Goal: Task Accomplishment & Management: Use online tool/utility

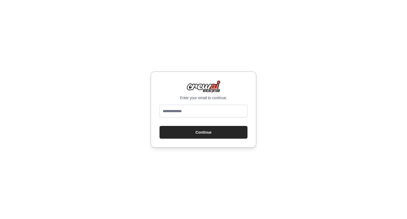
type input "**********"
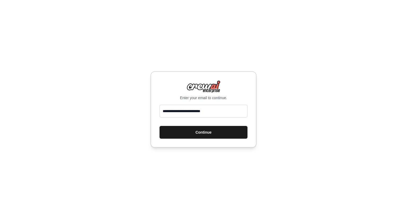
click at [205, 130] on button "Continue" at bounding box center [203, 132] width 88 height 13
click at [204, 133] on button "Continue" at bounding box center [203, 132] width 88 height 13
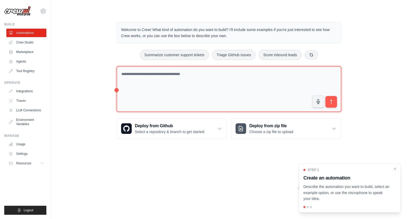
click at [167, 74] on textarea at bounding box center [229, 89] width 225 height 46
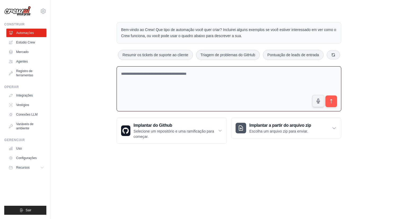
click at [377, 46] on div "Bem-vindo ao Crew! Que tipo de automação você quer criar? Incluirei alguns exem…" at bounding box center [228, 83] width 339 height 138
click at [176, 74] on textarea at bounding box center [229, 88] width 225 height 45
click at [156, 74] on textarea at bounding box center [229, 88] width 225 height 45
click at [159, 107] on textarea at bounding box center [229, 88] width 225 height 45
paste textarea "**********"
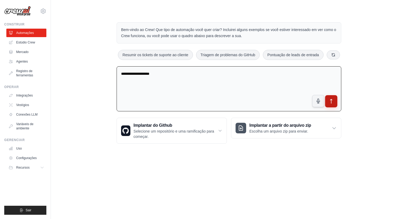
type textarea "**********"
click at [329, 98] on button "submit" at bounding box center [331, 101] width 12 height 12
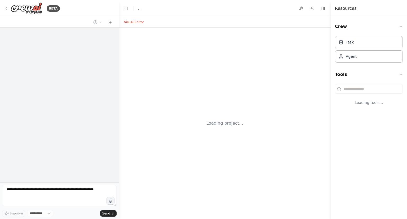
select select "****"
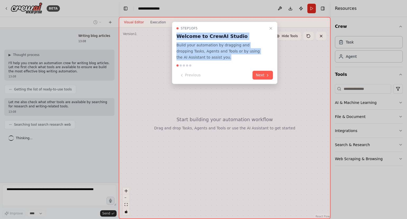
drag, startPoint x: 177, startPoint y: 37, endPoint x: 195, endPoint y: 56, distance: 26.0
click at [195, 56] on div "Step 1 of 5 Welcome to CrewAI Studio Build your automation by dragging and drop…" at bounding box center [224, 43] width 96 height 34
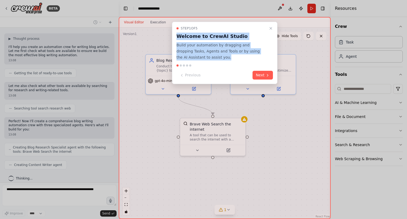
scroll to position [29, 0]
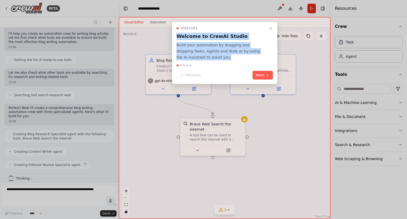
drag, startPoint x: 177, startPoint y: 35, endPoint x: 194, endPoint y: 60, distance: 29.8
click at [194, 60] on div "Step 1 of 5 Welcome to CrewAI Studio Build your automation by dragging and drop…" at bounding box center [224, 43] width 96 height 34
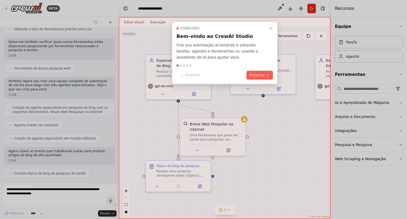
scroll to position [68, 0]
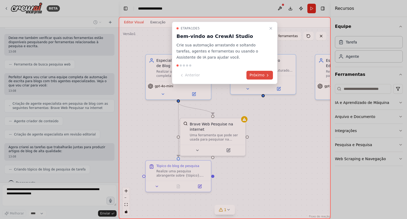
click at [254, 74] on font "Próximo" at bounding box center [256, 75] width 15 height 4
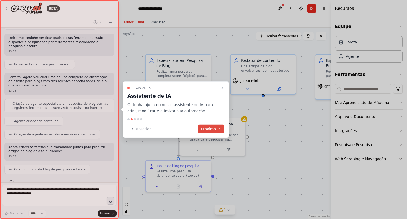
click at [203, 126] on font "Próximo" at bounding box center [208, 128] width 15 height 4
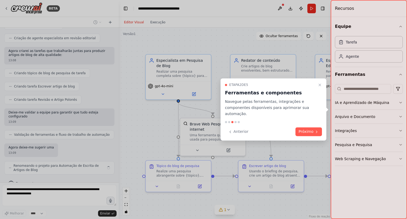
scroll to position [169, 0]
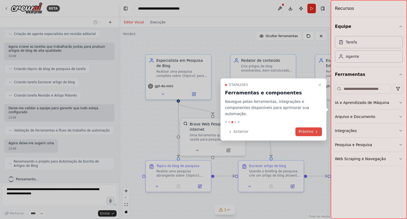
click at [307, 131] on font "Próximo" at bounding box center [305, 132] width 15 height 4
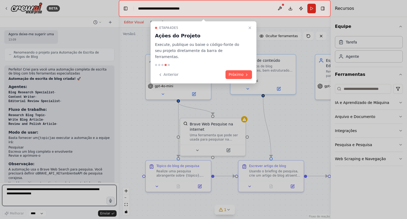
scroll to position [282, 0]
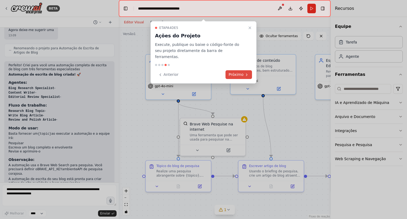
click at [237, 72] on font "Próximo" at bounding box center [236, 74] width 15 height 4
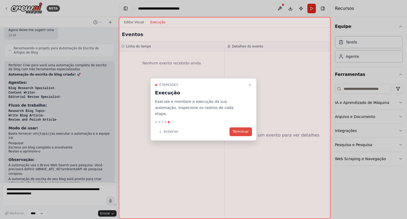
click at [243, 130] on font "Terminar" at bounding box center [241, 132] width 16 height 4
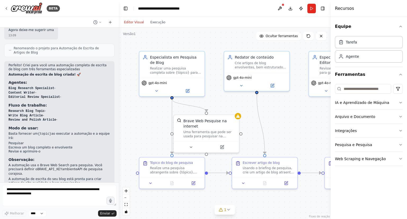
drag, startPoint x: 301, startPoint y: 118, endPoint x: 295, endPoint y: 115, distance: 7.1
click at [295, 115] on div ".deletable-edge-delete-btn { width: 20px; height: 20px; border: 0px solid #ffff…" at bounding box center [225, 123] width 212 height 191
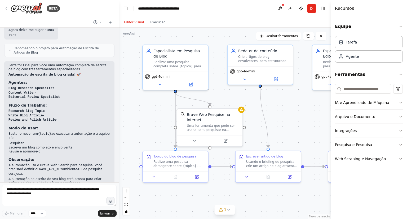
drag, startPoint x: 293, startPoint y: 120, endPoint x: 298, endPoint y: 113, distance: 8.0
click at [298, 113] on div ".deletable-edge-delete-btn { width: 20px; height: 20px; border: 0px solid #ffff…" at bounding box center [225, 123] width 212 height 191
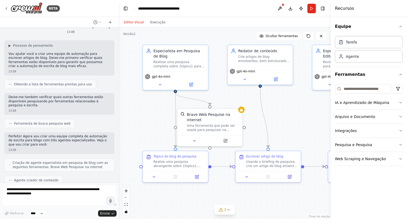
scroll to position [0, 0]
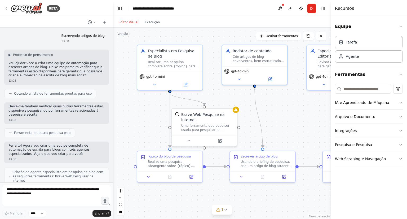
drag, startPoint x: 117, startPoint y: 46, endPoint x: 113, endPoint y: 55, distance: 8.9
click at [113, 55] on div "BETA Escrevendo artigos de blog 13:08 ▶ Processo de pensamento Vou ajudar você …" at bounding box center [203, 109] width 407 height 219
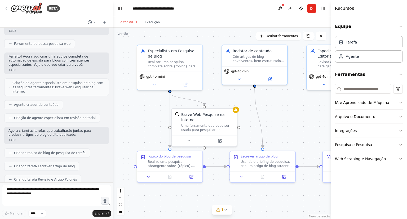
scroll to position [95, 0]
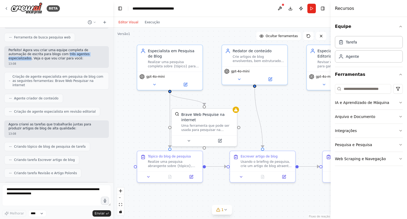
drag, startPoint x: 41, startPoint y: 53, endPoint x: 79, endPoint y: 55, distance: 37.9
click at [79, 55] on font "Perfeito! Agora vou criar uma equipe completa de automação de escrita para blog…" at bounding box center [48, 54] width 81 height 12
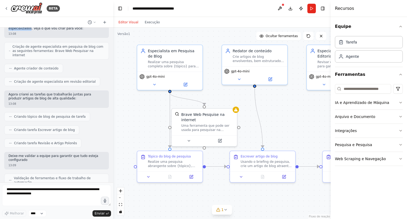
scroll to position [127, 0]
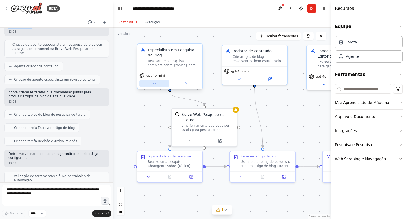
click at [155, 83] on icon at bounding box center [154, 83] width 4 height 4
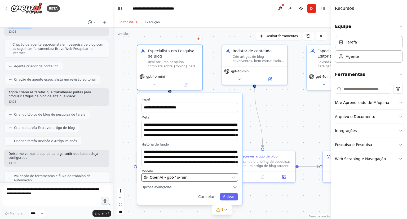
click at [211, 177] on div "OpenAI - gpt-4o-mini" at bounding box center [186, 177] width 85 height 5
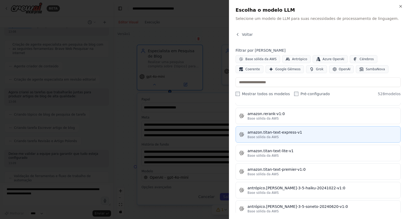
scroll to position [371, 0]
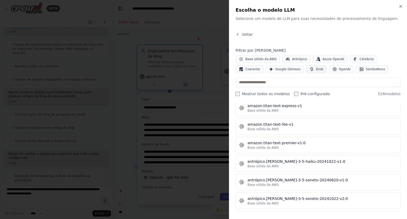
click at [306, 69] on button "Grok" at bounding box center [316, 69] width 21 height 8
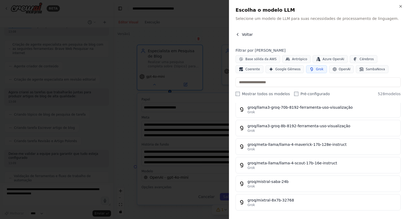
click at [238, 35] on icon "button" at bounding box center [237, 34] width 4 height 4
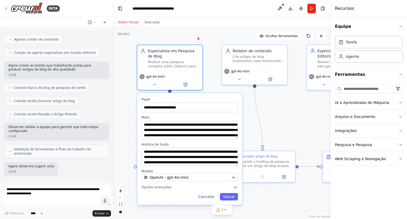
scroll to position [153, 0]
click at [277, 106] on div ".deletable-edge-delete-btn { width: 20px; height: 20px; border: 0px solid #ffff…" at bounding box center [221, 123] width 217 height 191
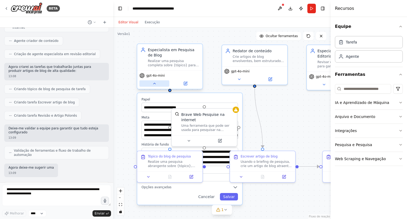
click at [153, 85] on button at bounding box center [154, 83] width 30 height 6
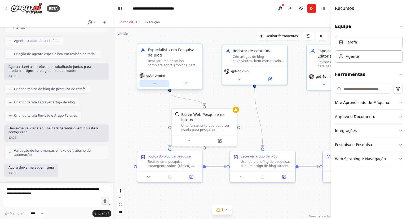
click at [154, 84] on icon at bounding box center [154, 83] width 4 height 4
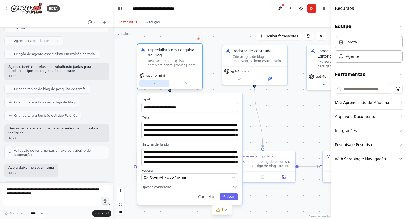
click at [154, 83] on icon at bounding box center [154, 83] width 4 height 4
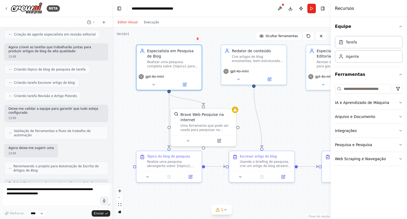
scroll to position [177, 0]
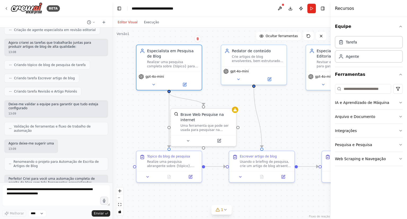
drag, startPoint x: 111, startPoint y: 97, endPoint x: 112, endPoint y: 105, distance: 8.1
click at [112, 105] on div "BETA Escrevendo artigos de blog 13:08 ▶ Processo de pensamento Vou ajudar você …" at bounding box center [203, 109] width 407 height 219
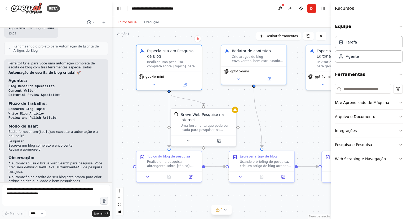
scroll to position [294, 0]
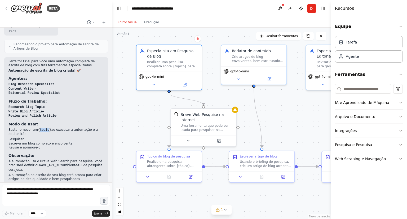
drag, startPoint x: 37, startPoint y: 120, endPoint x: 45, endPoint y: 120, distance: 8.2
click at [45, 128] on code "{topic}" at bounding box center [44, 130] width 13 height 4
drag, startPoint x: 37, startPoint y: 150, endPoint x: 60, endPoint y: 151, distance: 23.8
click at [60, 159] on font "A automação usa o Brave Web Search para pesquisa. Você precisará definir o" at bounding box center [55, 163] width 94 height 8
click at [37, 163] on code "BRAVE_API_KEY" at bounding box center [49, 165] width 25 height 4
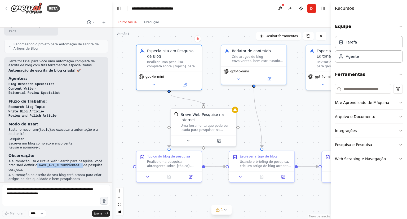
drag, startPoint x: 34, startPoint y: 155, endPoint x: 75, endPoint y: 157, distance: 40.6
click at [75, 159] on p "A automação usa o Brave Web Search para pesquisa. Você precisará definir o BRAV…" at bounding box center [55, 165] width 95 height 13
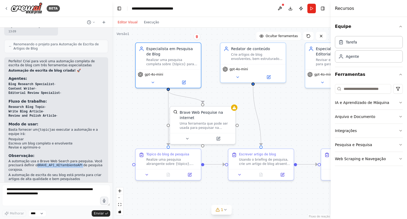
click at [296, 107] on div ".deletable-edge-delete-btn { width: 20px; height: 20px; border: 0px solid #ffff…" at bounding box center [221, 123] width 218 height 191
click at [148, 175] on icon at bounding box center [147, 173] width 4 height 4
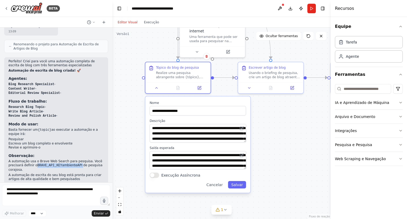
drag, startPoint x: 270, startPoint y: 197, endPoint x: 281, endPoint y: 108, distance: 89.6
click at [281, 108] on div ".deletable-edge-delete-btn { width: 20px; height: 20px; border: 0px solid #ffff…" at bounding box center [221, 123] width 218 height 191
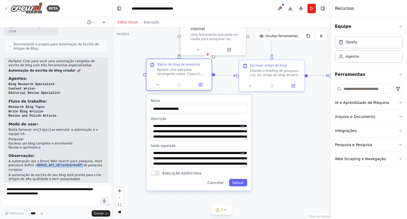
click at [156, 88] on div at bounding box center [178, 84] width 65 height 11
click at [159, 86] on icon at bounding box center [157, 85] width 4 height 4
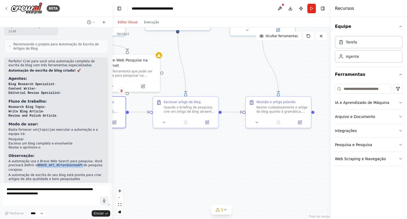
drag, startPoint x: 258, startPoint y: 154, endPoint x: 181, endPoint y: 182, distance: 82.4
click at [178, 184] on div ".deletable-edge-delete-btn { width: 20px; height: 20px; border: 0px solid #ffff…" at bounding box center [221, 123] width 218 height 191
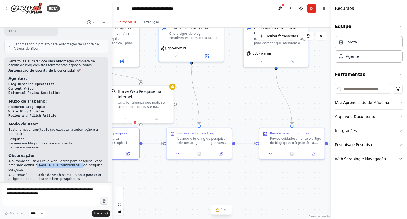
drag, startPoint x: 229, startPoint y: 158, endPoint x: 261, endPoint y: 217, distance: 67.7
click at [261, 217] on div ".deletable-edge-delete-btn { width: 20px; height: 20px; border: 0px solid #ffff…" at bounding box center [221, 123] width 218 height 191
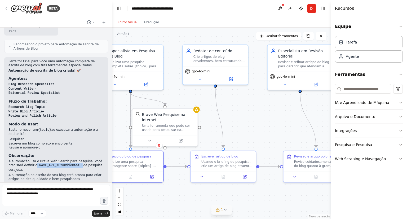
click at [225, 210] on icon at bounding box center [225, 209] width 2 height 1
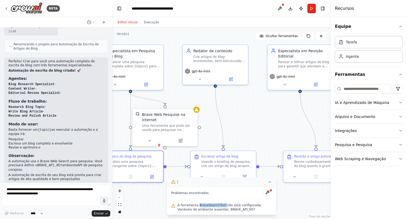
drag, startPoint x: 197, startPoint y: 204, endPoint x: 220, endPoint y: 205, distance: 23.3
click at [220, 205] on font "A ferramenta BraveSearchTool não está configurada. Variáveis de ambiente ausent…" at bounding box center [219, 207] width 84 height 8
drag, startPoint x: 206, startPoint y: 208, endPoint x: 227, endPoint y: 210, distance: 21.0
click at [227, 210] on span "A ferramenta BraveSearchTool não está configurada. Variáveis de ambiente ausent…" at bounding box center [224, 207] width 94 height 8
click at [302, 197] on div ".deletable-edge-delete-btn { width: 20px; height: 20px; border: 0px solid #ffff…" at bounding box center [221, 123] width 218 height 191
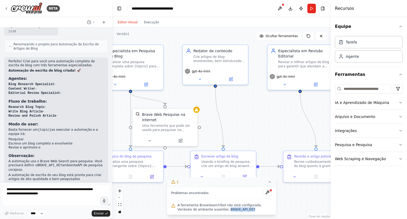
click at [269, 181] on icon at bounding box center [269, 182] width 4 height 4
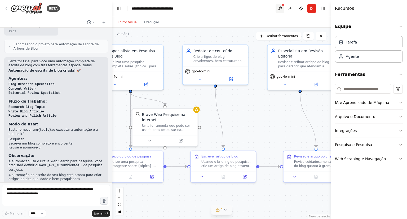
click at [280, 7] on button at bounding box center [279, 9] width 8 height 10
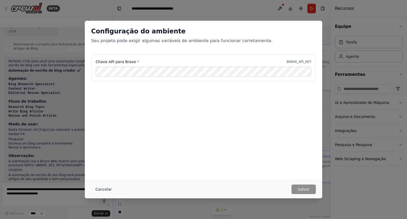
click at [101, 188] on font "Cancelar" at bounding box center [103, 189] width 16 height 4
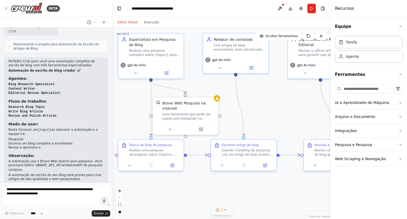
drag, startPoint x: 239, startPoint y: 119, endPoint x: 259, endPoint y: 108, distance: 22.5
click at [259, 108] on div ".deletable-edge-delete-btn { width: 20px; height: 20px; border: 0px solid #ffff…" at bounding box center [221, 123] width 218 height 191
click at [172, 127] on icon at bounding box center [170, 128] width 4 height 4
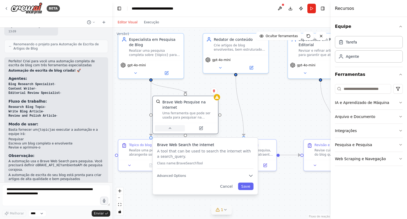
click at [168, 128] on icon at bounding box center [170, 128] width 4 height 4
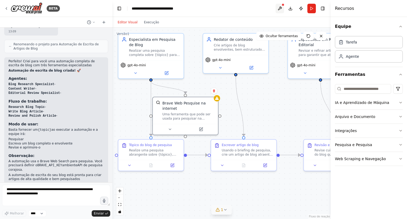
click at [281, 8] on button at bounding box center [279, 9] width 8 height 10
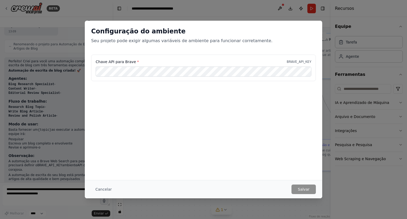
click at [271, 16] on div "Configuração do ambiente Seu projeto pode exigir algumas variáveis de ambiente …" at bounding box center [203, 109] width 407 height 219
click at [101, 189] on font "Cancelar" at bounding box center [103, 189] width 16 height 4
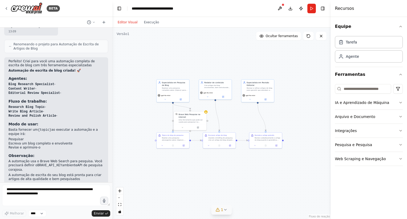
drag, startPoint x: 273, startPoint y: 102, endPoint x: 237, endPoint y: 120, distance: 40.7
click at [237, 120] on div ".deletable-edge-delete-btn { width: 20px; height: 20px; border: 0px solid #ffff…" at bounding box center [221, 123] width 218 height 191
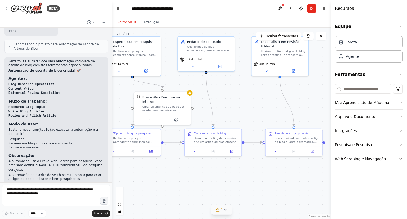
drag, startPoint x: 244, startPoint y: 133, endPoint x: 237, endPoint y: 100, distance: 33.7
click at [239, 100] on div ".deletable-edge-delete-btn { width: 20px; height: 20px; border: 0px solid #ffff…" at bounding box center [221, 123] width 218 height 191
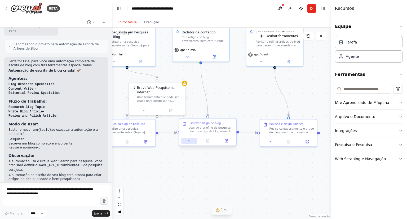
click at [188, 140] on icon at bounding box center [189, 141] width 4 height 4
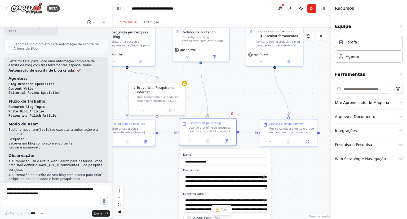
click at [210, 131] on font "Usando o briefing de pesquisa, crie um artigo de blog atraente e bem estruturad…" at bounding box center [211, 148] width 44 height 44
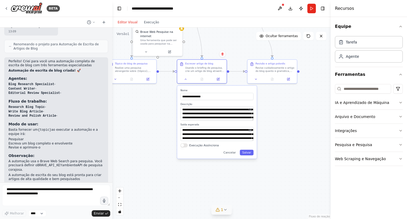
drag, startPoint x: 298, startPoint y: 188, endPoint x: 297, endPoint y: 95, distance: 93.2
click at [297, 95] on div ".deletable-edge-delete-btn { width: 20px; height: 20px; border: 0px solid #ffff…" at bounding box center [221, 123] width 218 height 191
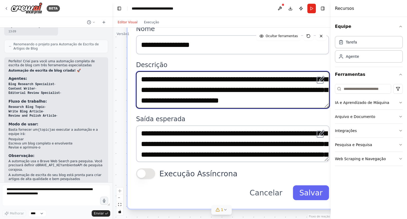
scroll to position [21, 0]
drag, startPoint x: 141, startPoint y: 78, endPoint x: 283, endPoint y: 103, distance: 144.6
click at [292, 105] on textarea "**********" at bounding box center [232, 89] width 193 height 37
click at [220, 87] on textarea "**********" at bounding box center [232, 89] width 193 height 37
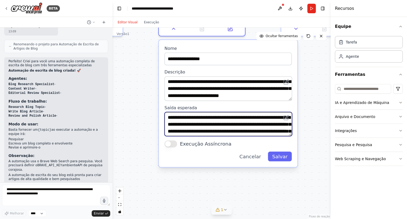
click at [221, 121] on textarea "**********" at bounding box center [227, 124] width 127 height 24
drag, startPoint x: 168, startPoint y: 117, endPoint x: 217, endPoint y: 142, distance: 55.2
click at [217, 142] on div "**********" at bounding box center [228, 103] width 139 height 127
click at [252, 123] on textarea "**********" at bounding box center [227, 124] width 127 height 24
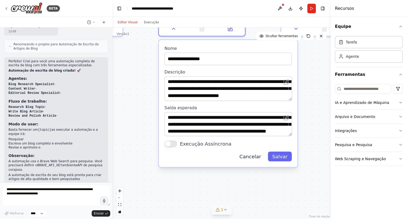
click at [259, 157] on font "Cancelar" at bounding box center [250, 157] width 22 height 6
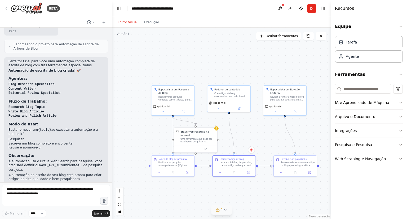
drag, startPoint x: 239, startPoint y: 91, endPoint x: 252, endPoint y: 201, distance: 111.0
click at [252, 201] on div ".deletable-edge-delete-btn { width: 20px; height: 20px; border: 0px solid #ffff…" at bounding box center [221, 123] width 218 height 191
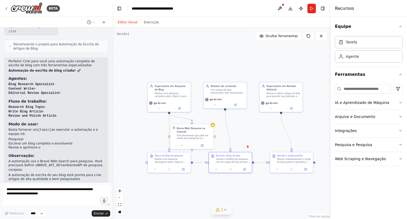
drag, startPoint x: 252, startPoint y: 137, endPoint x: 239, endPoint y: 116, distance: 25.2
click at [244, 127] on div ".deletable-edge-delete-btn { width: 20px; height: 20px; border: 0px solid #ffff…" at bounding box center [221, 123] width 218 height 191
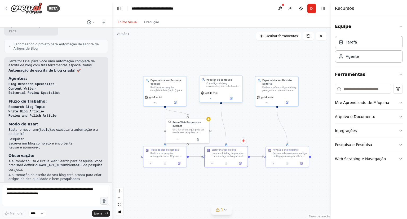
click at [225, 85] on font "Crie artigos de blog envolventes, bem estruturados e otimizados para SEO sobre …" at bounding box center [223, 91] width 34 height 19
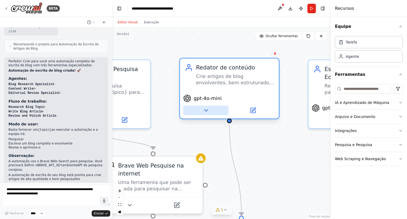
click at [207, 110] on icon at bounding box center [206, 110] width 6 height 6
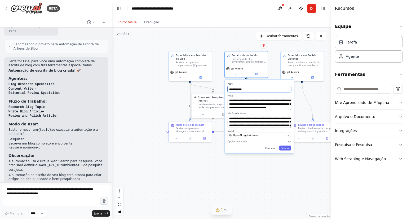
drag, startPoint x: 277, startPoint y: 92, endPoint x: 282, endPoint y: 15, distance: 77.7
click at [282, 15] on main "**********" at bounding box center [221, 109] width 218 height 219
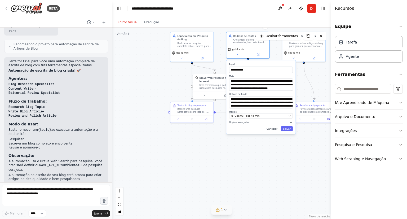
click at [273, 129] on font "Cancelar" at bounding box center [271, 128] width 11 height 3
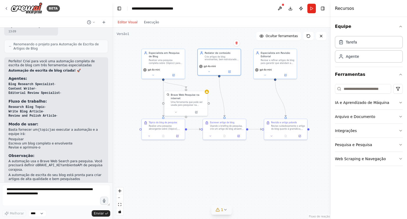
drag, startPoint x: 262, startPoint y: 165, endPoint x: 233, endPoint y: 187, distance: 36.4
click at [233, 187] on div ".deletable-edge-delete-btn { width: 20px; height: 20px; border: 0px solid #ffff…" at bounding box center [221, 123] width 218 height 191
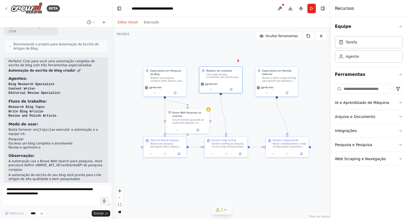
drag, startPoint x: 242, startPoint y: 102, endPoint x: 244, endPoint y: 107, distance: 5.6
click at [250, 108] on div ".deletable-edge-delete-btn { width: 20px; height: 20px; border: 0px solid #ffff…" at bounding box center [221, 123] width 218 height 191
click at [147, 22] on font "Execução" at bounding box center [151, 22] width 15 height 4
click at [126, 23] on font "Editor Visual" at bounding box center [128, 22] width 20 height 4
click at [157, 7] on div "**********" at bounding box center [159, 8] width 54 height 5
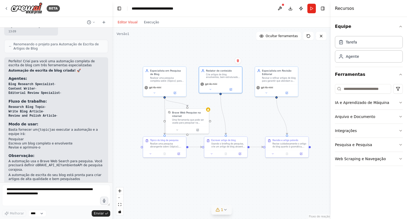
click at [179, 8] on div "**********" at bounding box center [159, 8] width 54 height 5
click at [191, 9] on header "**********" at bounding box center [221, 8] width 218 height 17
drag, startPoint x: 190, startPoint y: 8, endPoint x: 132, endPoint y: 12, distance: 58.1
click at [132, 12] on header "**********" at bounding box center [221, 8] width 218 height 17
copy div "**********"
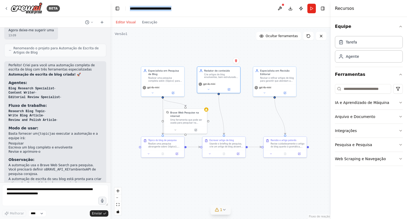
drag, startPoint x: 110, startPoint y: 140, endPoint x: 110, endPoint y: 133, distance: 7.2
click at [110, 133] on div "BETA Escrevendo artigos de blog 13:08 ▶ Processo de pensamento Vou ajudar você …" at bounding box center [203, 109] width 407 height 219
click at [90, 21] on button at bounding box center [89, 22] width 13 height 6
click at [140, 37] on div ".deletable-edge-delete-btn { width: 20px; height: 20px; border: 0px solid #ffff…" at bounding box center [220, 123] width 220 height 191
click at [88, 22] on div at bounding box center [55, 109] width 110 height 219
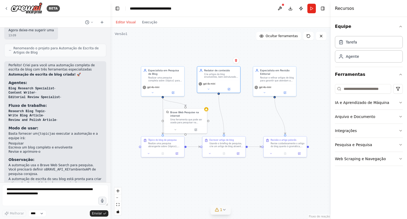
click at [39, 46] on span "Renomeando o projeto para Automação de Escrita de Artigos de Blog" at bounding box center [58, 50] width 88 height 8
click at [32, 46] on font "Renomeando o projeto para Automação de Escrita de Artigos de Blog" at bounding box center [56, 50] width 85 height 8
click at [128, 52] on div ".deletable-edge-delete-btn { width: 20px; height: 20px; border: 0px solid #ffff…" at bounding box center [220, 123] width 220 height 191
click at [356, 45] on div "Tarefa" at bounding box center [369, 42] width 68 height 12
click at [350, 56] on font "Agente" at bounding box center [352, 56] width 13 height 4
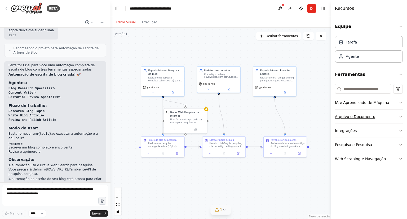
click at [399, 115] on icon "button" at bounding box center [400, 116] width 4 height 4
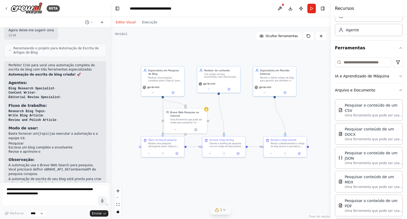
scroll to position [53, 0]
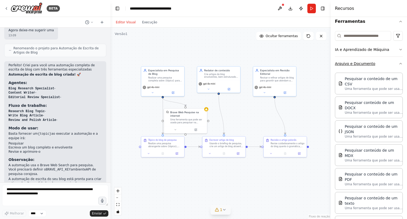
click at [399, 64] on icon "button" at bounding box center [400, 63] width 2 height 1
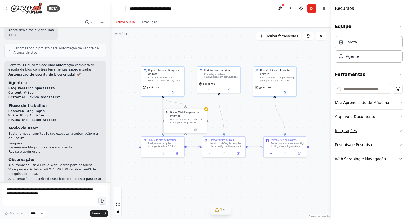
click at [394, 131] on button "Integrações" at bounding box center [369, 131] width 68 height 14
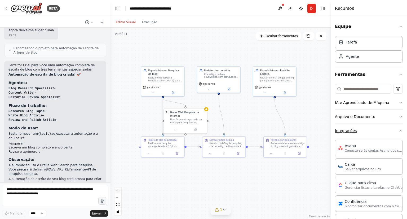
click at [369, 130] on button "Integrações" at bounding box center [369, 131] width 68 height 14
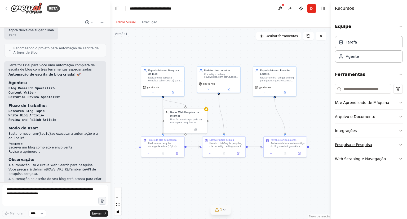
click at [388, 143] on button "Pesquisa e Pesquisa" at bounding box center [369, 145] width 68 height 14
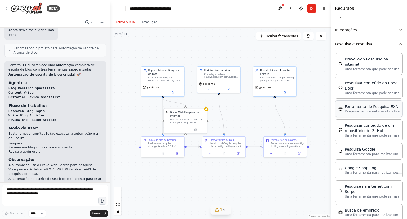
scroll to position [74, 0]
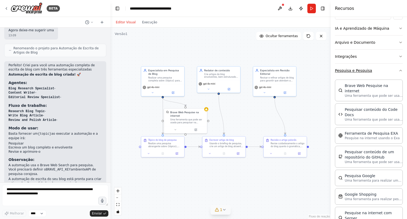
click at [385, 72] on button "Pesquisa e Pesquisa" at bounding box center [369, 71] width 68 height 14
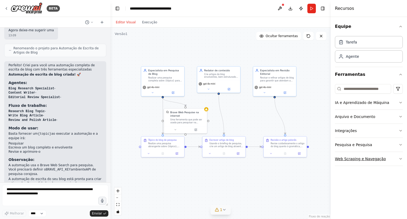
click at [387, 158] on button "Web Scraping e Navegação" at bounding box center [369, 159] width 68 height 14
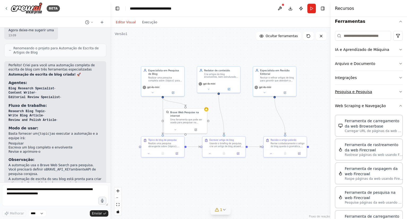
scroll to position [26, 0]
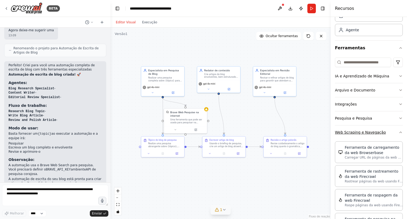
click at [398, 132] on icon "button" at bounding box center [400, 132] width 4 height 4
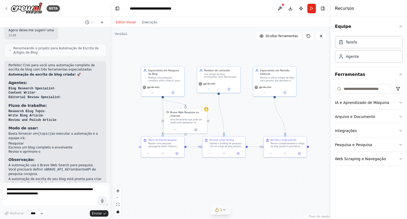
click at [196, 42] on div ".deletable-edge-delete-btn { width: 20px; height: 20px; border: 0px solid #ffff…" at bounding box center [220, 123] width 220 height 191
click at [43, 195] on textarea at bounding box center [55, 195] width 106 height 21
drag, startPoint x: 37, startPoint y: 150, endPoint x: 61, endPoint y: 149, distance: 24.1
click at [61, 163] on font "A automação usa o Brave Web Search para pesquisa. Você precisará definir o" at bounding box center [50, 167] width 85 height 8
drag, startPoint x: 33, startPoint y: 155, endPoint x: 45, endPoint y: 160, distance: 12.8
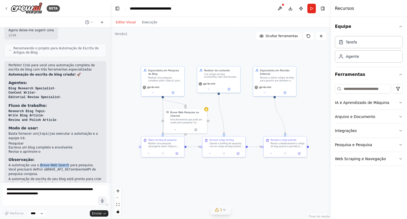
click at [45, 163] on p "A automação usa o Brave Web Search para pesquisa. Você precisará definir o BRAV…" at bounding box center [54, 169] width 93 height 13
click at [53, 195] on textarea at bounding box center [55, 195] width 106 height 21
click at [290, 8] on button "Download" at bounding box center [290, 9] width 8 height 10
click at [290, 7] on button "Download" at bounding box center [290, 9] width 8 height 10
click at [324, 8] on button "Alternar barra lateral direita" at bounding box center [322, 8] width 7 height 7
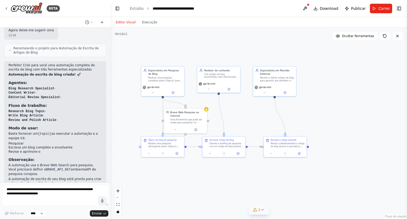
click at [399, 10] on button "Alternar barra lateral direita" at bounding box center [398, 8] width 7 height 7
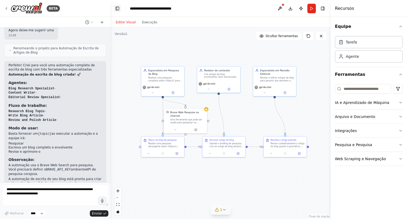
click at [117, 10] on button "Alternar barra lateral esquerda" at bounding box center [117, 8] width 7 height 7
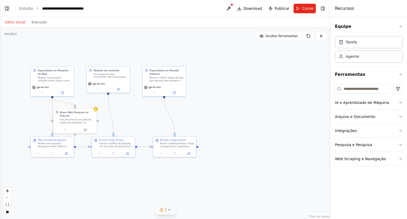
click at [6, 9] on button "Alternar barra lateral esquerda" at bounding box center [6, 8] width 7 height 7
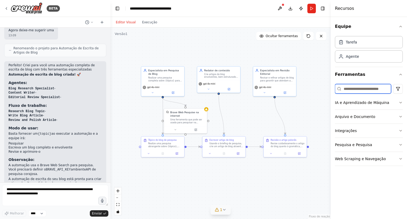
click at [366, 89] on input at bounding box center [363, 89] width 56 height 10
click at [284, 181] on div ".deletable-edge-delete-btn { width: 20px; height: 20px; border: 0px solid #ffff…" at bounding box center [220, 123] width 220 height 191
drag, startPoint x: 272, startPoint y: 172, endPoint x: 269, endPoint y: 176, distance: 4.7
click at [269, 176] on div ".deletable-edge-delete-btn { width: 20px; height: 20px; border: 0px solid #ffff…" at bounding box center [220, 123] width 220 height 191
click at [281, 8] on button at bounding box center [279, 9] width 8 height 10
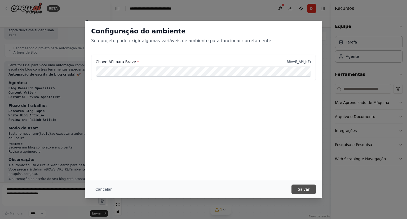
click at [306, 191] on font "Salvar" at bounding box center [304, 189] width 12 height 4
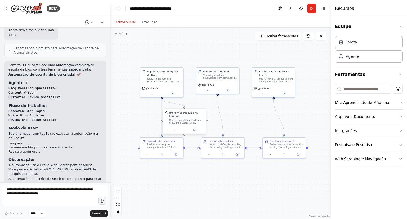
click at [191, 119] on font "Uma ferramenta que pode ser usada para pesquisar na internet com uma search_que…" at bounding box center [186, 123] width 34 height 8
click at [173, 131] on icon at bounding box center [174, 129] width 3 height 3
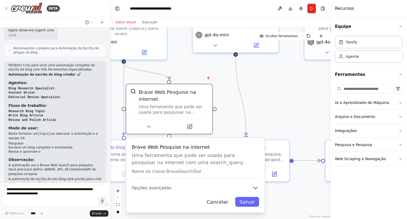
click at [219, 201] on font "Cancelar" at bounding box center [218, 202] width 22 height 6
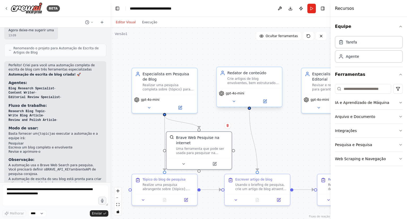
drag, startPoint x: 265, startPoint y: 112, endPoint x: 279, endPoint y: 96, distance: 21.2
click at [290, 133] on div ".deletable-edge-delete-btn { width: 20px; height: 20px; border: 0px solid #ffff…" at bounding box center [220, 123] width 220 height 191
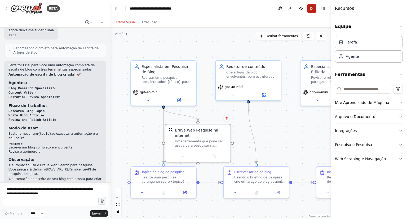
click at [311, 8] on button "Correr" at bounding box center [311, 9] width 8 height 10
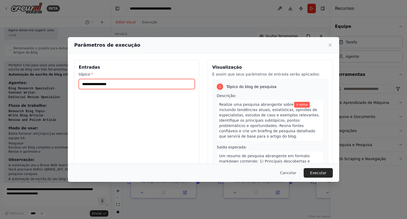
click at [113, 85] on input "tópico *" at bounding box center [137, 84] width 116 height 10
click at [136, 82] on input "tópico *" at bounding box center [137, 84] width 116 height 10
type input "*"
click at [103, 84] on input "tópico *" at bounding box center [137, 84] width 116 height 10
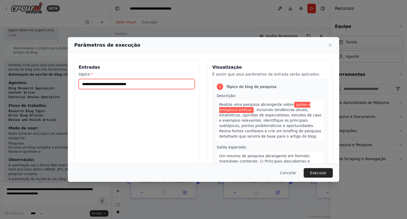
type input "**********"
drag, startPoint x: 129, startPoint y: 85, endPoint x: 80, endPoint y: 81, distance: 48.9
click at [80, 81] on input "**********" at bounding box center [137, 84] width 116 height 10
click at [95, 83] on input "tópico *" at bounding box center [137, 84] width 116 height 10
paste input "**********"
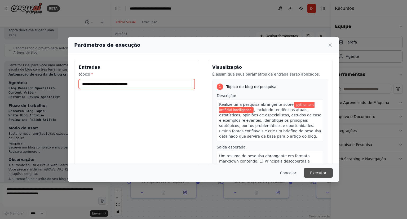
type input "**********"
click at [313, 174] on font "Executar" at bounding box center [318, 173] width 16 height 4
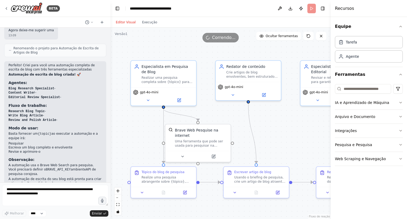
click at [149, 26] on div "Editor Visual Execução" at bounding box center [137, 22] width 48 height 11
click at [148, 24] on font "Execução" at bounding box center [149, 22] width 15 height 4
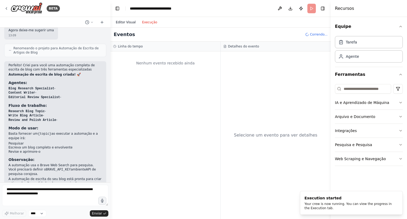
click at [125, 22] on font "Editor Visual" at bounding box center [126, 22] width 20 height 4
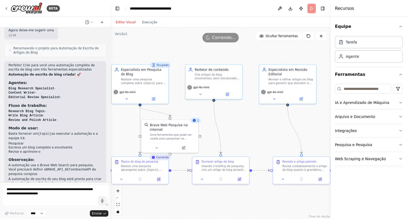
drag, startPoint x: 273, startPoint y: 123, endPoint x: 239, endPoint y: 121, distance: 34.0
click at [239, 121] on div ".deletable-edge-delete-btn { width: 20px; height: 20px; border: 0px solid #ffff…" at bounding box center [220, 123] width 220 height 191
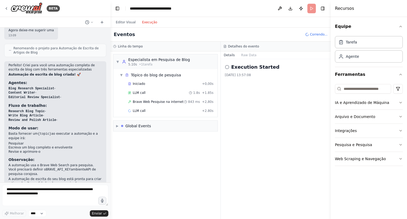
click at [149, 23] on font "Execução" at bounding box center [149, 22] width 15 height 4
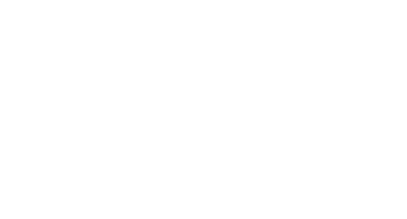
drag, startPoint x: 197, startPoint y: 27, endPoint x: 218, endPoint y: 25, distance: 21.8
click at [197, 0] on html "Texto original Avalie a tradução O feedback vai ser usado para ajudar a melhora…" at bounding box center [203, 0] width 407 height 0
click at [88, 0] on html "Texto original Avalie a tradução O feedback vai ser usado para ajudar a melhora…" at bounding box center [203, 0] width 407 height 0
click at [278, 0] on html "Texto original Avalie a tradução O feedback vai ser usado para ajudar a melhora…" at bounding box center [203, 0] width 407 height 0
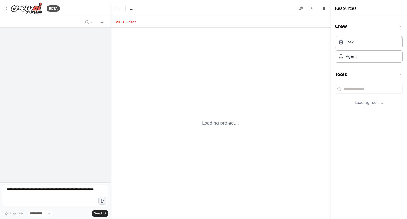
select select "****"
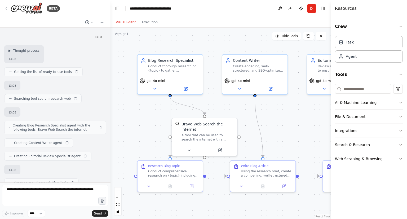
scroll to position [306, 0]
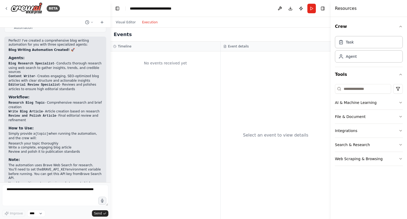
click at [148, 25] on button "Execution" at bounding box center [150, 22] width 22 height 6
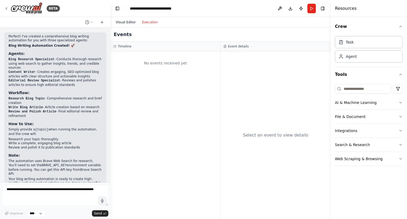
click at [120, 24] on button "Visual Editor" at bounding box center [126, 22] width 26 height 6
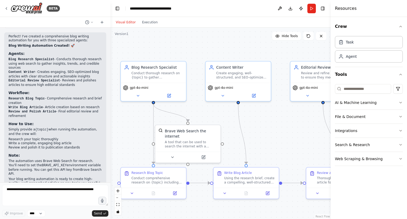
drag, startPoint x: 305, startPoint y: 119, endPoint x: 288, endPoint y: 126, distance: 17.8
click at [288, 126] on div ".deletable-edge-delete-btn { width: 20px; height: 20px; border: 0px solid #ffff…" at bounding box center [220, 123] width 220 height 191
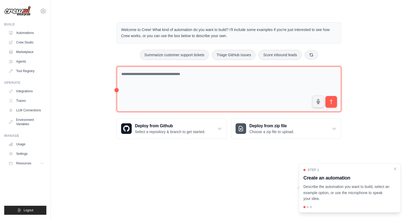
click at [169, 75] on textarea at bounding box center [229, 89] width 225 height 46
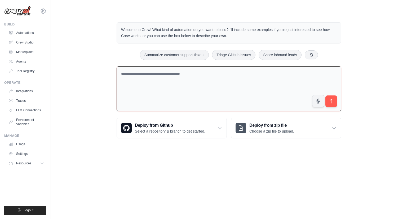
click at [85, 46] on div "Welcome to Crew! What kind of automation do you want to build? I'll include som…" at bounding box center [228, 80] width 339 height 133
click at [142, 68] on textarea at bounding box center [229, 88] width 225 height 45
drag, startPoint x: 228, startPoint y: 35, endPoint x: 94, endPoint y: 43, distance: 134.2
click at [112, 31] on div "Welcome to Crew! What kind of automation do you want to build? I'll include som…" at bounding box center [228, 80] width 237 height 133
click at [93, 43] on div "Welcome to Crew! What kind of automation do you want to build? I'll include som…" at bounding box center [228, 80] width 339 height 133
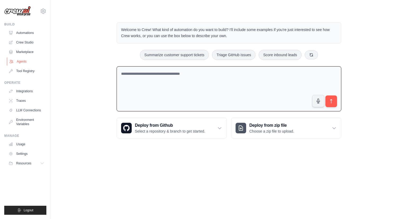
click at [22, 60] on link "Agents" at bounding box center [27, 61] width 40 height 8
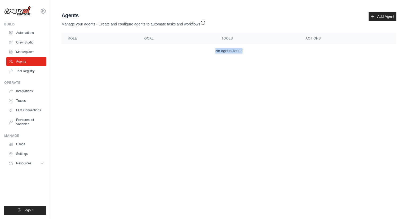
drag, startPoint x: 216, startPoint y: 49, endPoint x: 248, endPoint y: 52, distance: 32.2
click at [248, 52] on td "No agents found" at bounding box center [228, 51] width 335 height 14
click at [250, 58] on div "Agents Manage your agents - Create and configure agents to automate tasks and w…" at bounding box center [228, 35] width 339 height 50
click at [22, 32] on link "Automations" at bounding box center [27, 33] width 40 height 8
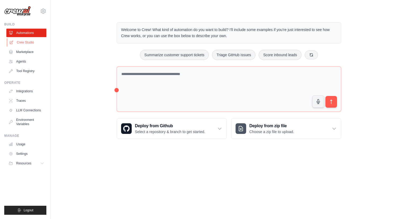
click at [22, 42] on link "Crew Studio" at bounding box center [27, 42] width 40 height 8
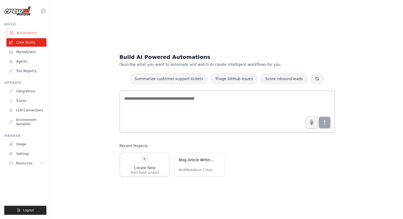
click at [24, 33] on link "Automations" at bounding box center [27, 33] width 40 height 8
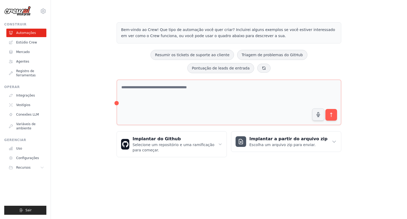
click at [87, 35] on div "Bem-vindo ao Crew! Que tipo de automação você quer criar? Incluirei alguns exem…" at bounding box center [228, 90] width 339 height 152
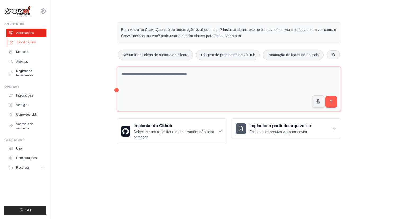
click at [29, 42] on font "Estúdio Crew" at bounding box center [26, 43] width 19 height 4
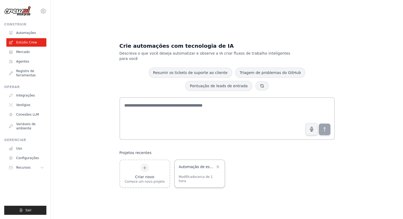
click at [200, 165] on font "Automação de escrita de artigos de blog" at bounding box center [215, 166] width 72 height 4
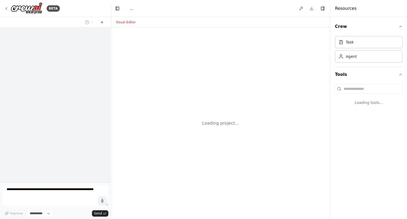
select select "****"
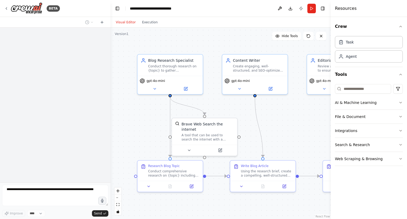
scroll to position [306, 0]
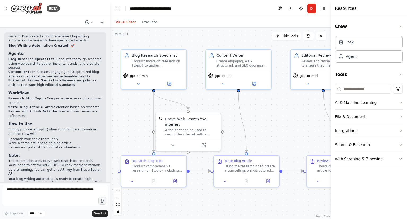
drag, startPoint x: 233, startPoint y: 39, endPoint x: 217, endPoint y: 35, distance: 16.2
click at [216, 35] on div ".deletable-edge-delete-btn { width: 20px; height: 20px; border: 0px solid #ffff…" at bounding box center [220, 123] width 220 height 191
click at [310, 9] on button "Run" at bounding box center [311, 9] width 8 height 10
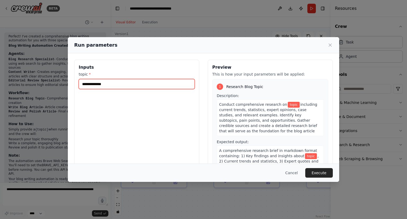
click at [124, 85] on input "topic *" at bounding box center [137, 84] width 116 height 10
type input "*"
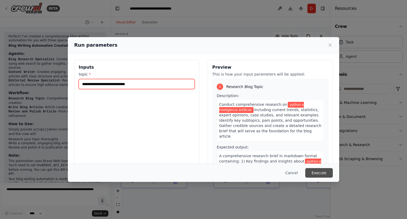
type input "**********"
click at [317, 172] on button "Execute" at bounding box center [319, 173] width 28 height 10
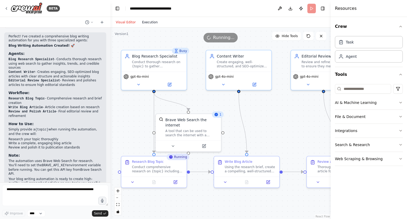
click at [148, 25] on button "Execution" at bounding box center [150, 22] width 22 height 6
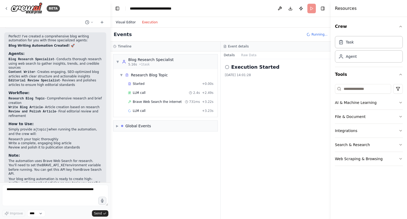
click at [122, 22] on button "Visual Editor" at bounding box center [126, 22] width 26 height 6
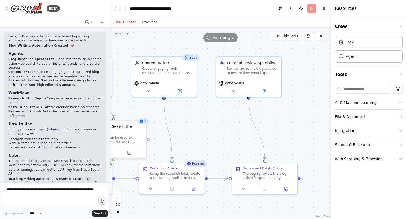
drag, startPoint x: 295, startPoint y: 115, endPoint x: 221, endPoint y: 122, distance: 75.0
click at [221, 122] on div ".deletable-edge-delete-btn { width: 20px; height: 20px; border: 0px solid #ffff…" at bounding box center [220, 123] width 220 height 191
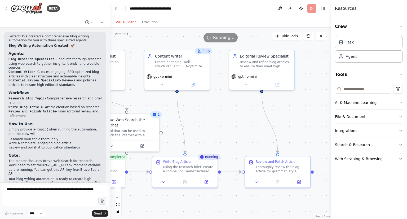
drag, startPoint x: 230, startPoint y: 117, endPoint x: 237, endPoint y: 110, distance: 9.6
click at [237, 110] on div ".deletable-edge-delete-btn { width: 20px; height: 20px; border: 0px solid #ffff…" at bounding box center [220, 123] width 220 height 191
click at [145, 23] on button "Execution" at bounding box center [150, 22] width 22 height 6
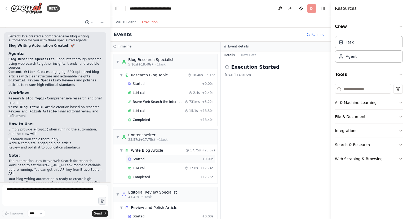
scroll to position [31, 0]
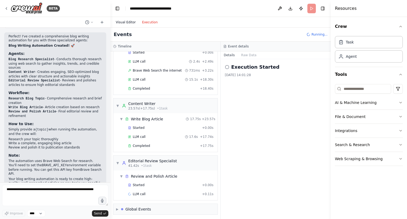
click at [123, 21] on button "Visual Editor" at bounding box center [126, 22] width 26 height 6
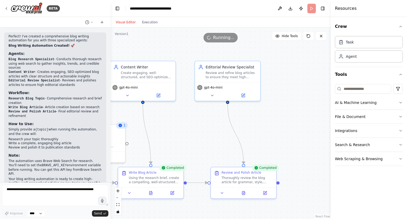
drag, startPoint x: 215, startPoint y: 114, endPoint x: 183, endPoint y: 126, distance: 34.3
click at [183, 126] on div ".deletable-edge-delete-btn { width: 20px; height: 20px; border: 0px solid #ffff…" at bounding box center [220, 123] width 220 height 191
click at [147, 23] on button "Execution" at bounding box center [150, 22] width 22 height 6
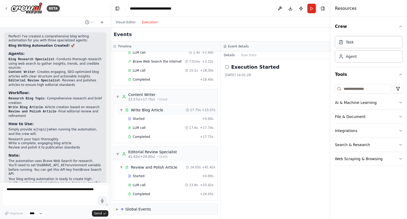
scroll to position [0, 0]
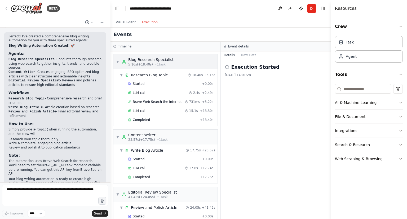
click at [117, 62] on span "▼" at bounding box center [117, 62] width 3 height 4
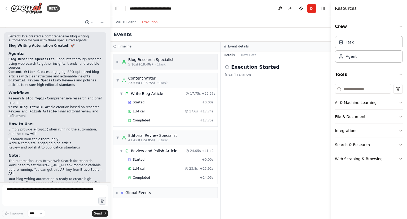
click at [117, 62] on span "▶" at bounding box center [117, 62] width 3 height 4
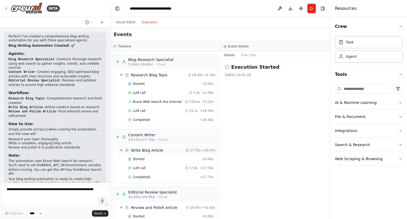
scroll to position [40, 0]
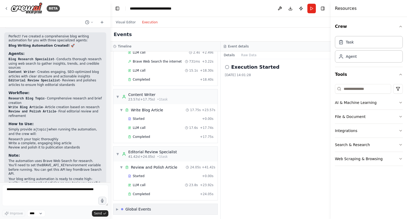
click at [131, 208] on div "Global Events" at bounding box center [138, 208] width 26 height 5
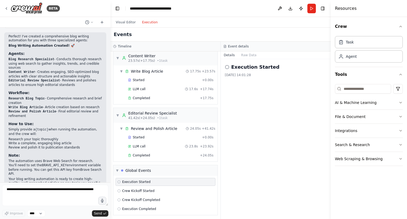
scroll to position [323, 0]
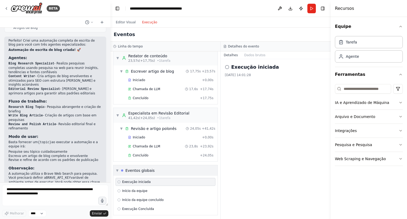
click at [118, 168] on font "▼" at bounding box center [117, 170] width 2 height 4
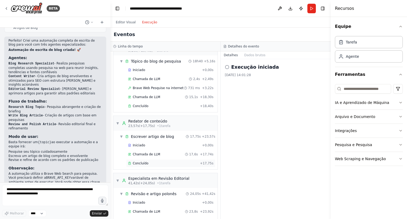
scroll to position [0, 0]
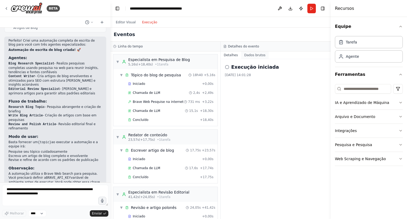
click at [253, 55] on font "Dados brutos" at bounding box center [254, 55] width 21 height 4
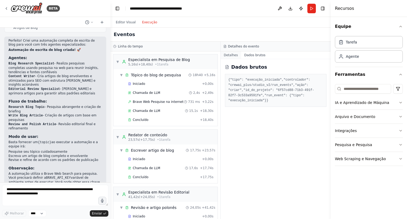
click at [232, 56] on font "Detalhes" at bounding box center [231, 55] width 14 height 4
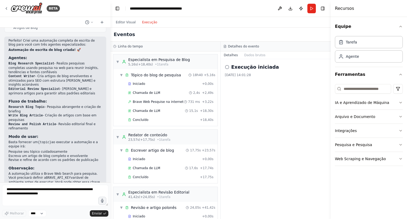
click at [259, 124] on div "Execução iniciada [DATE] 14:01:28" at bounding box center [276, 139] width 110 height 160
click at [291, 7] on button "Download" at bounding box center [290, 9] width 8 height 10
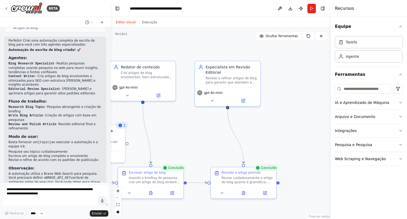
click at [126, 23] on font "Editor Visual" at bounding box center [126, 22] width 20 height 4
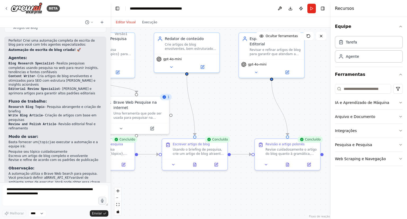
drag, startPoint x: 289, startPoint y: 115, endPoint x: 328, endPoint y: 91, distance: 45.1
click at [328, 91] on div ".deletable-edge-delete-btn { width: 20px; height: 20px; border: 0px solid #ffff…" at bounding box center [220, 123] width 220 height 191
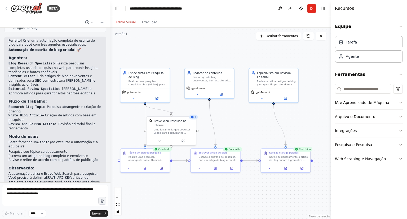
drag, startPoint x: 219, startPoint y: 195, endPoint x: 235, endPoint y: 211, distance: 22.8
click at [235, 211] on div ".deletable-edge-delete-btn { width: 20px; height: 20px; border: 0px solid #ffff…" at bounding box center [220, 123] width 220 height 191
click at [109, 145] on div "BETA Escrevendo artigos de blog 13:08 ▶ Processo de pensamento Vou ajudar você …" at bounding box center [203, 109] width 407 height 219
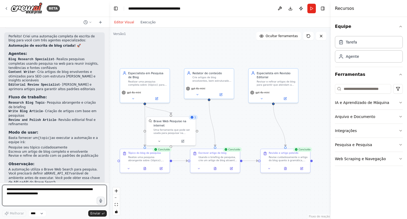
click at [39, 195] on textarea at bounding box center [54, 195] width 105 height 21
click at [42, 211] on select "****" at bounding box center [37, 213] width 18 height 7
click at [43, 212] on select "****" at bounding box center [37, 213] width 18 height 7
click at [115, 205] on icon "vista adequada" at bounding box center [116, 204] width 3 height 3
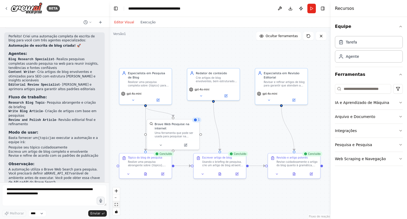
click at [116, 205] on icon "vista adequada" at bounding box center [116, 204] width 3 height 3
click at [255, 50] on div ".deletable-edge-delete-btn { width: 20px; height: 20px; border: 0px solid #ffff…" at bounding box center [220, 123] width 222 height 191
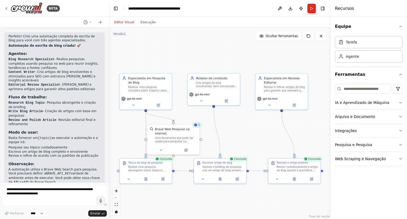
click at [228, 50] on div ".deletable-edge-delete-btn { width: 20px; height: 20px; border: 0px solid #ffff…" at bounding box center [220, 123] width 222 height 191
click at [294, 178] on icon at bounding box center [294, 178] width 1 height 0
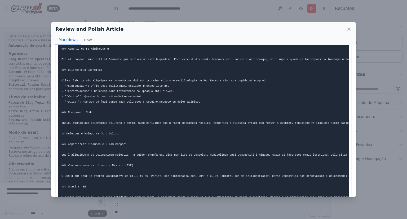
scroll to position [0, 0]
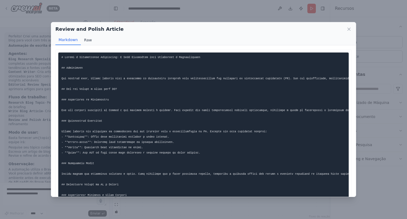
click at [86, 39] on button "Raw" at bounding box center [88, 40] width 14 height 10
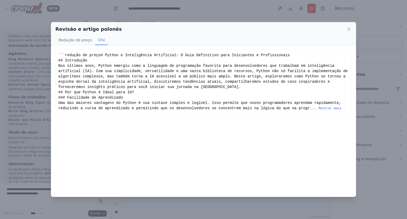
click at [134, 95] on div "```redução de preço # Python e Inteligência Artificial: O Guia Definitivo para …" at bounding box center [203, 81] width 290 height 58
click at [319, 110] on font "Mostrar mais" at bounding box center [330, 108] width 23 height 4
click at [75, 38] on font "Redução de preço" at bounding box center [75, 40] width 33 height 4
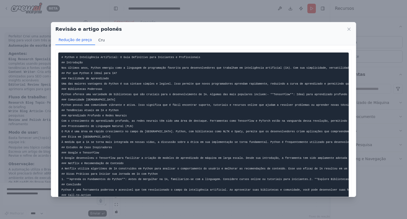
click at [98, 41] on font "Cru" at bounding box center [101, 40] width 6 height 4
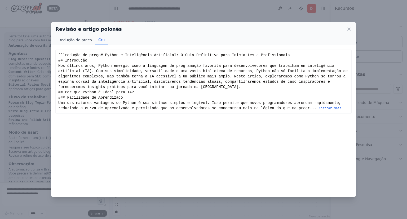
click at [82, 38] on font "Redução de preço" at bounding box center [75, 40] width 33 height 4
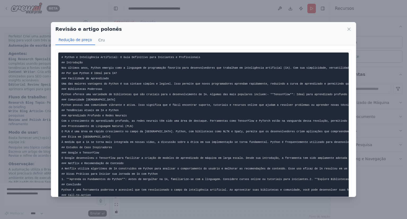
click at [109, 64] on pre "# Python e Inteligência Artificial: O Guia Definitivo para Iniciantes e Profiss…" at bounding box center [203, 128] width 290 height 153
drag, startPoint x: 126, startPoint y: 57, endPoint x: 194, endPoint y: 59, distance: 68.1
click at [195, 59] on pre "# Python e Inteligência Artificial: O Guia Definitivo para Iniciantes e Profiss…" at bounding box center [203, 128] width 290 height 153
click at [112, 68] on pre "# Python e Inteligência Artificial: O Guia Definitivo para Iniciantes e Profiss…" at bounding box center [203, 128] width 290 height 153
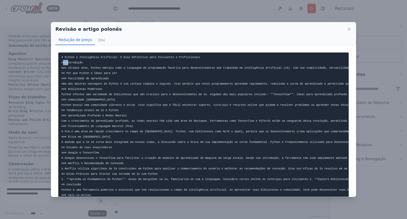
drag, startPoint x: 60, startPoint y: 67, endPoint x: 65, endPoint y: 67, distance: 5.0
click at [65, 67] on pre "# Python e Inteligência Artificial: O Guia Definitivo para Iniciantes e Profiss…" at bounding box center [203, 128] width 290 height 153
click at [127, 90] on pre "# Python e Inteligência Artificial: O Guia Definitivo para Iniciantes e Profiss…" at bounding box center [203, 128] width 290 height 153
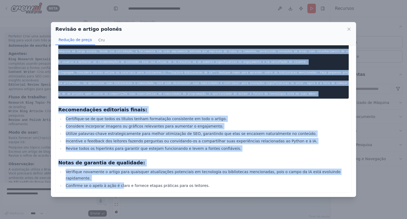
scroll to position [0, 177]
drag, startPoint x: 61, startPoint y: 57, endPoint x: 261, endPoint y: 96, distance: 202.9
click at [261, 96] on pre "# Python e Inteligência Artificial: O Guia Definitivo para Iniciantes e Profiss…" at bounding box center [203, 22] width 290 height 153
copy code "# Loremi d Sitametconse Adipiscing: E Sedd Eiusmodtem inci Utlaboreet d Magnaal…"
click at [349, 28] on icon at bounding box center [348, 28] width 5 height 5
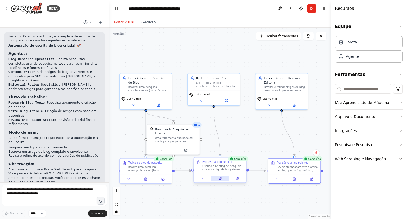
click at [219, 178] on button at bounding box center [220, 178] width 18 height 5
click at [222, 177] on icon at bounding box center [222, 178] width 2 height 3
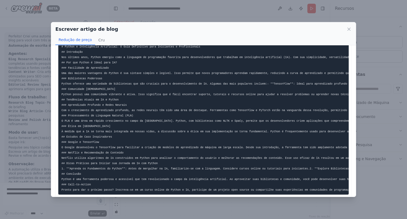
scroll to position [0, 0]
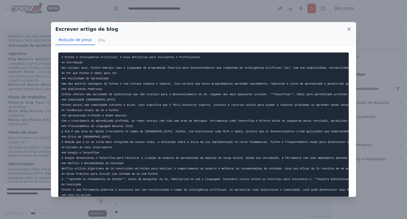
click at [349, 28] on icon at bounding box center [348, 28] width 5 height 5
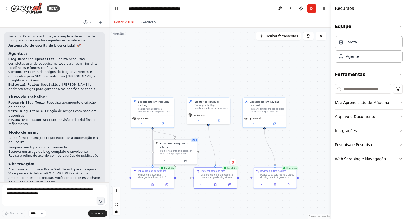
drag, startPoint x: 297, startPoint y: 133, endPoint x: 286, endPoint y: 145, distance: 16.9
click at [286, 146] on div ".deletable-edge-delete-btn { width: 20px; height: 20px; border: 0px solid #ffff…" at bounding box center [220, 123] width 222 height 191
